Goal: Communication & Community: Participate in discussion

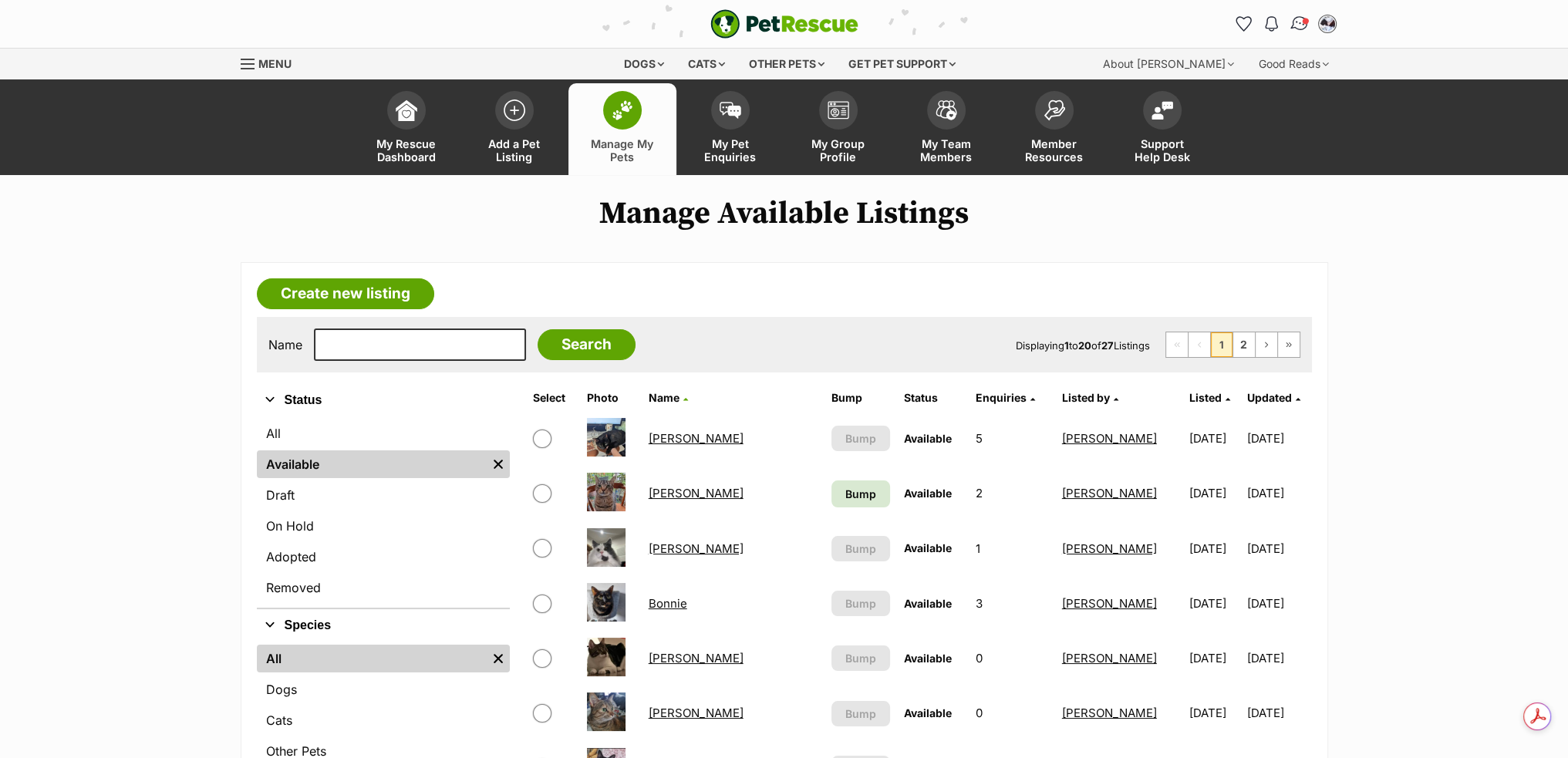
click at [1301, 27] on img "Conversations" at bounding box center [1299, 23] width 21 height 20
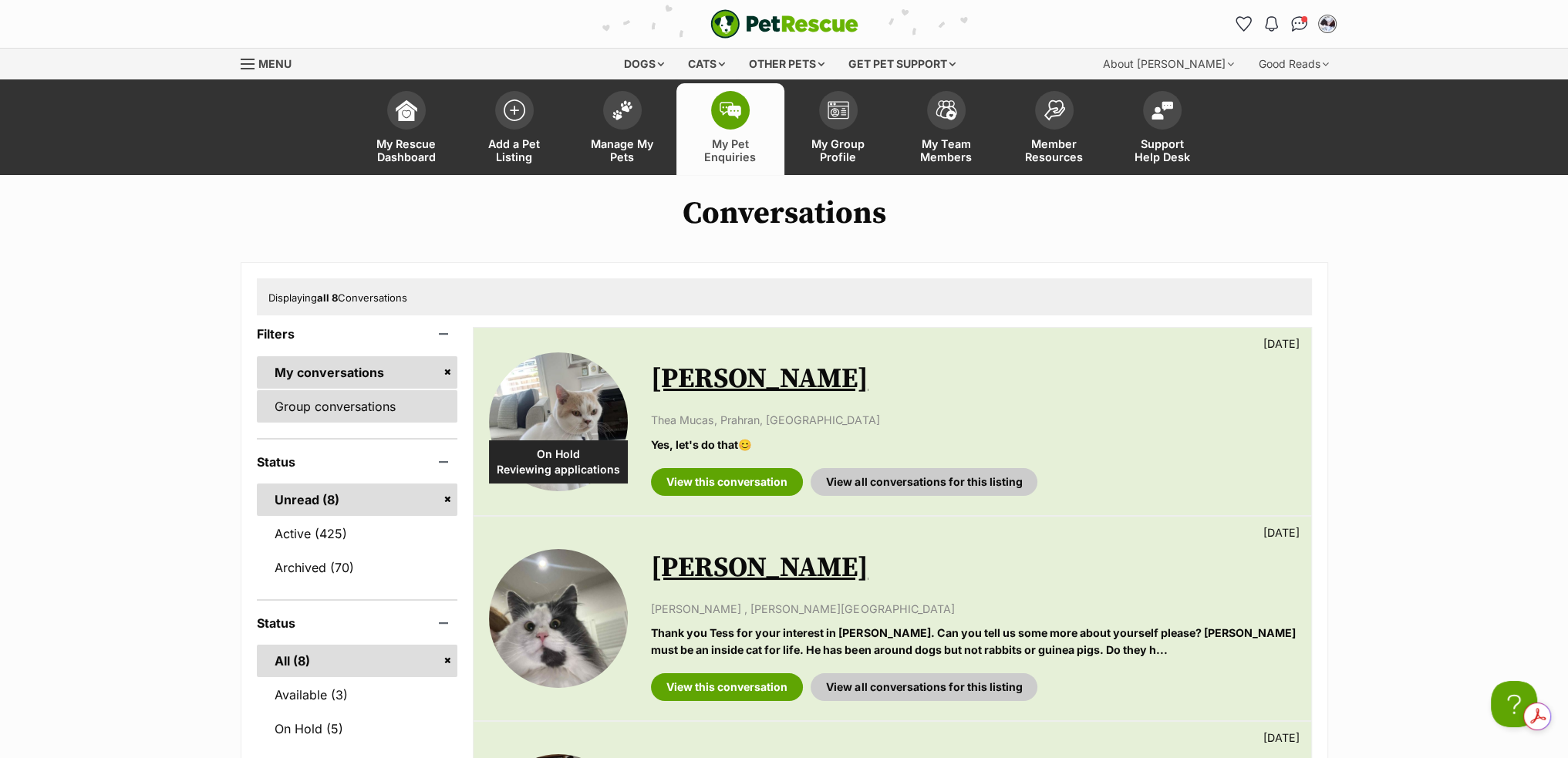
click at [392, 411] on link "Group conversations" at bounding box center [357, 406] width 201 height 32
